Goal: Transaction & Acquisition: Purchase product/service

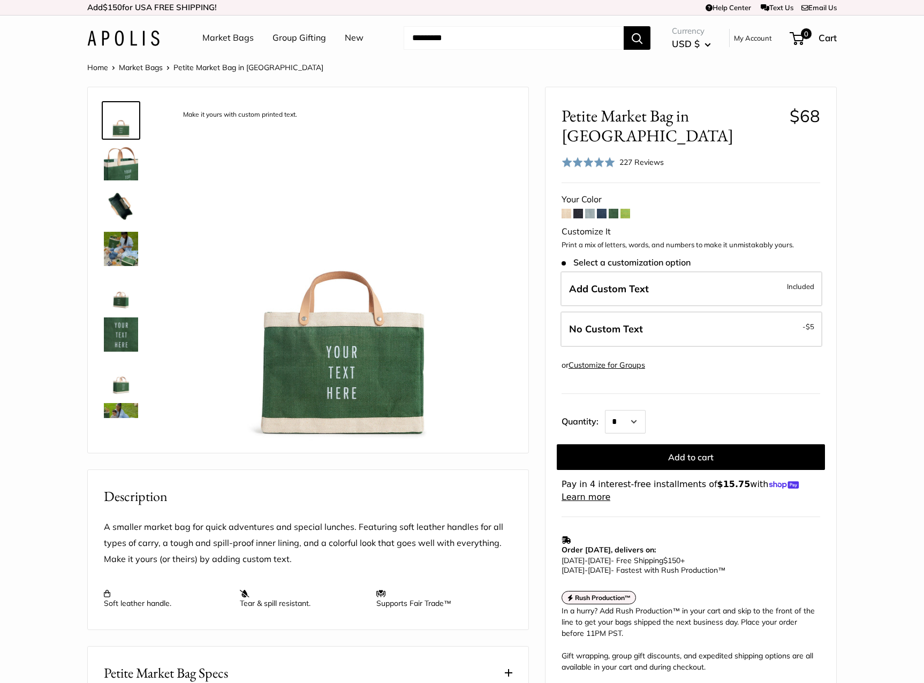
drag, startPoint x: 566, startPoint y: 195, endPoint x: 368, endPoint y: 198, distance: 198.1
click at [566, 209] on span at bounding box center [567, 214] width 10 height 10
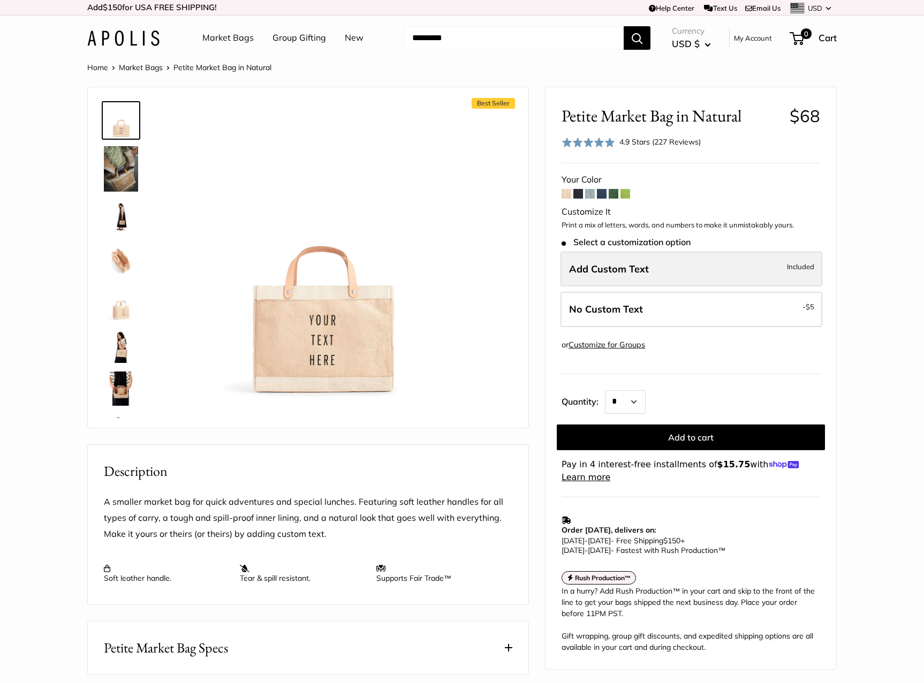
click at [624, 271] on span "Add Custom Text" at bounding box center [609, 269] width 80 height 12
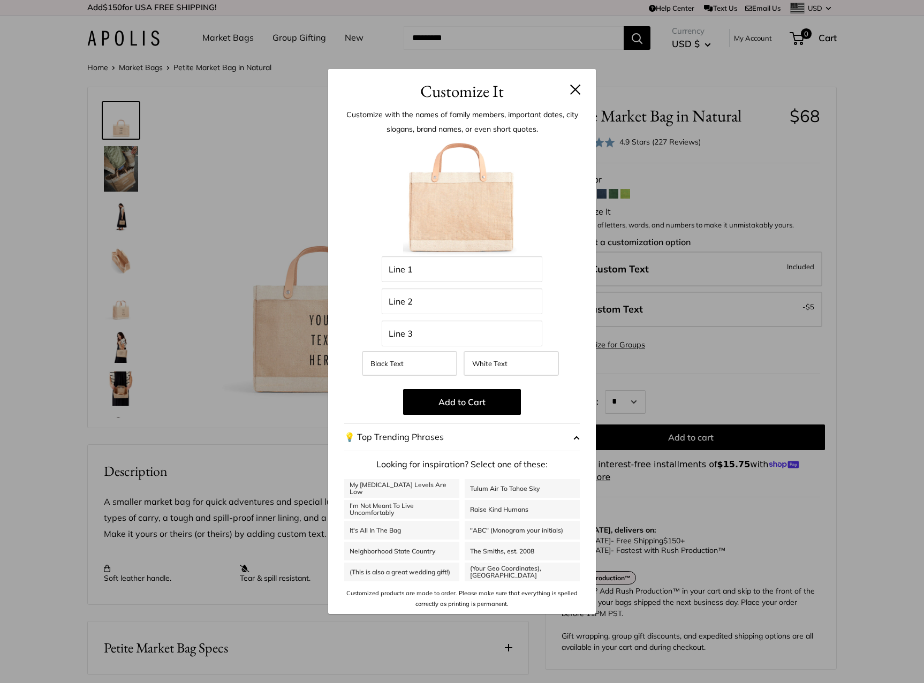
click at [754, 355] on div "Customize It Customize with the names of family members, important dates, city …" at bounding box center [462, 341] width 924 height 683
